Goal: Find specific page/section: Find specific page/section

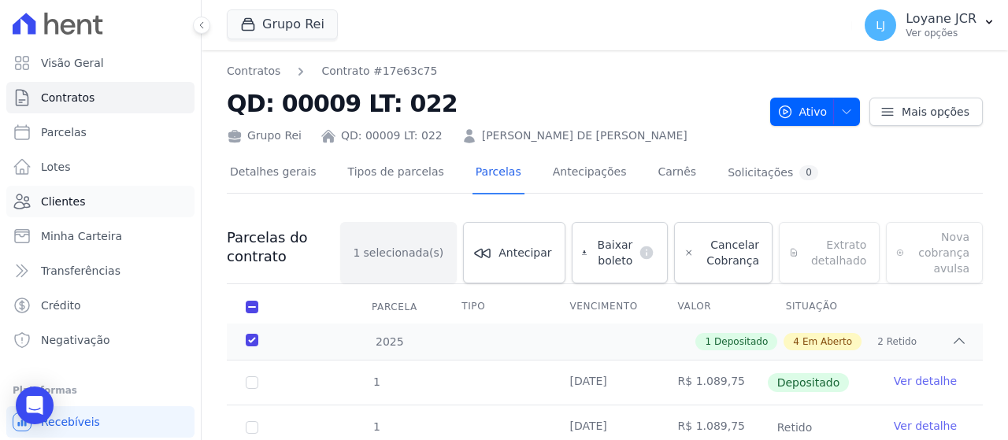
click at [146, 196] on link "Clientes" at bounding box center [100, 202] width 188 height 32
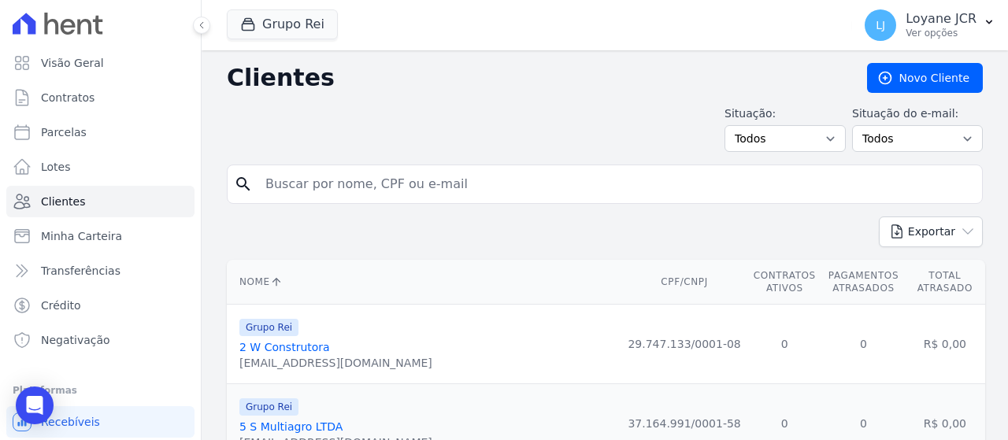
click at [369, 176] on input "search" at bounding box center [616, 185] width 720 height 32
paste input "[PERSON_NAME]"
type input "[PERSON_NAME]"
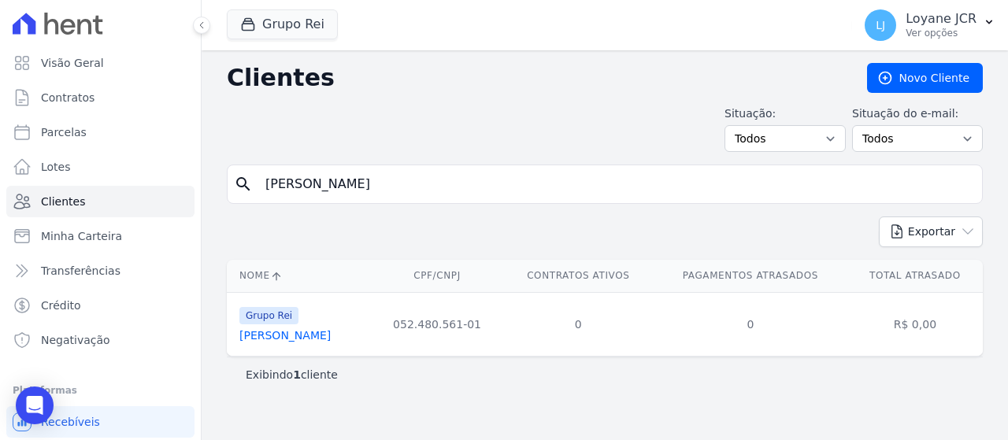
click at [331, 341] on link "[PERSON_NAME]" at bounding box center [284, 335] width 91 height 13
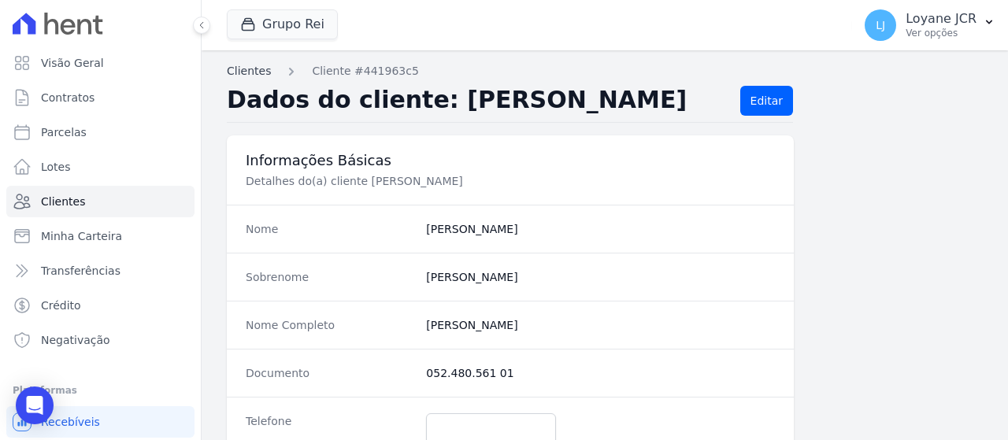
click at [253, 78] on link "Clientes" at bounding box center [249, 71] width 44 height 17
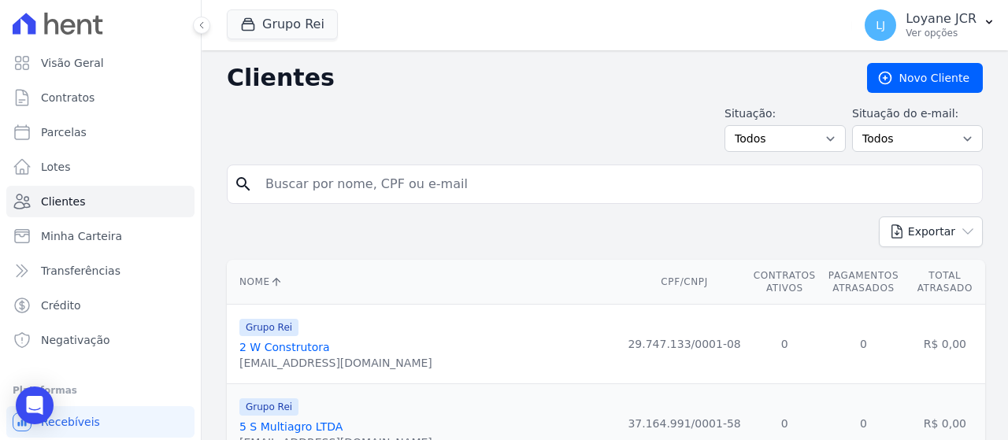
click at [301, 191] on input "search" at bounding box center [616, 185] width 720 height 32
paste input "[PERSON_NAME]"
type input "[PERSON_NAME]"
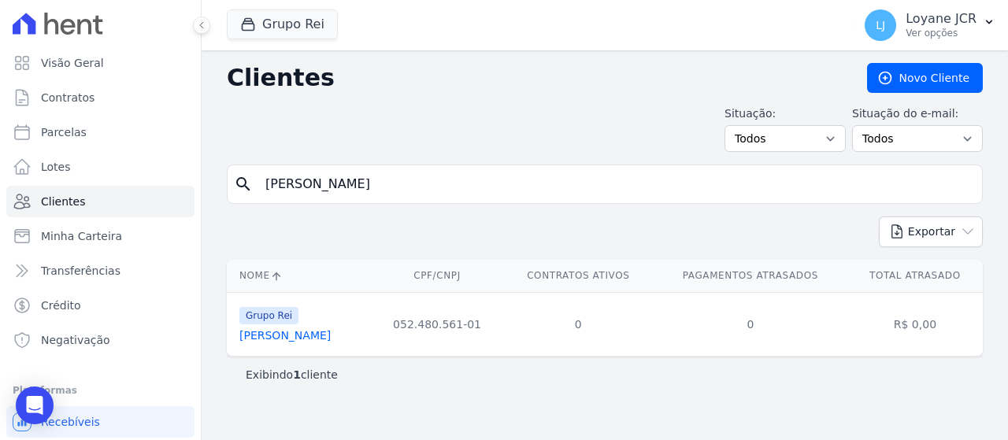
click at [331, 337] on link "[PERSON_NAME]" at bounding box center [284, 335] width 91 height 13
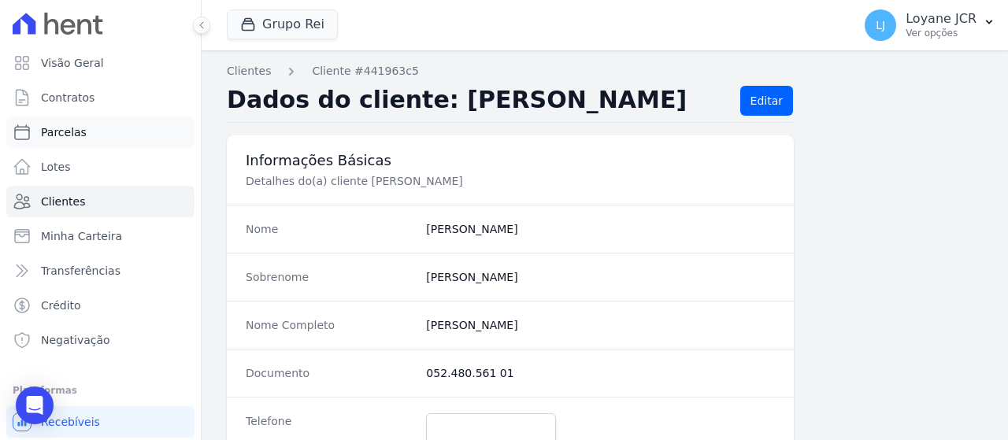
click at [128, 132] on link "Parcelas" at bounding box center [100, 133] width 188 height 32
select select
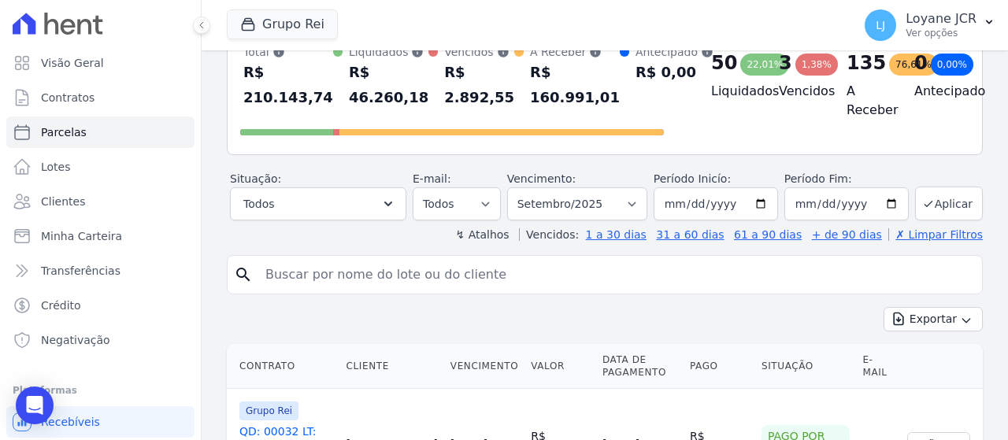
scroll to position [236, 0]
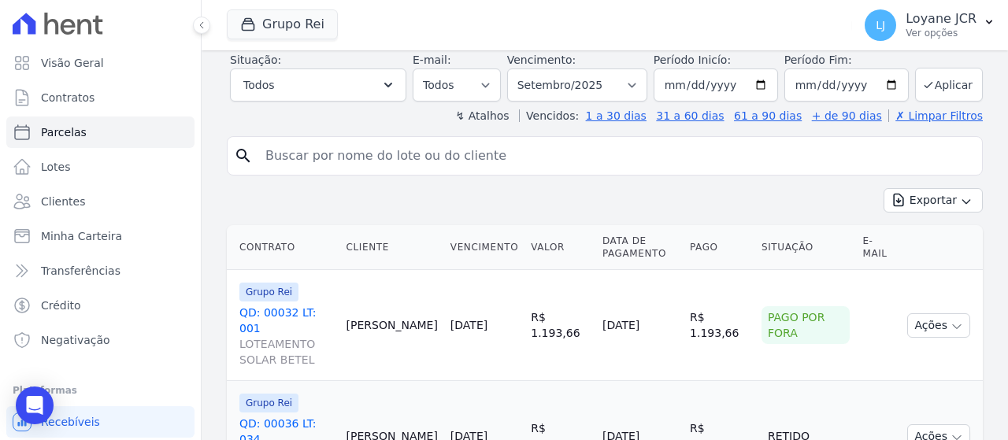
click at [410, 160] on input "search" at bounding box center [616, 156] width 720 height 32
paste input "[PERSON_NAME]"
type input "[PERSON_NAME]"
select select
